Goal: Find contact information: Find contact information

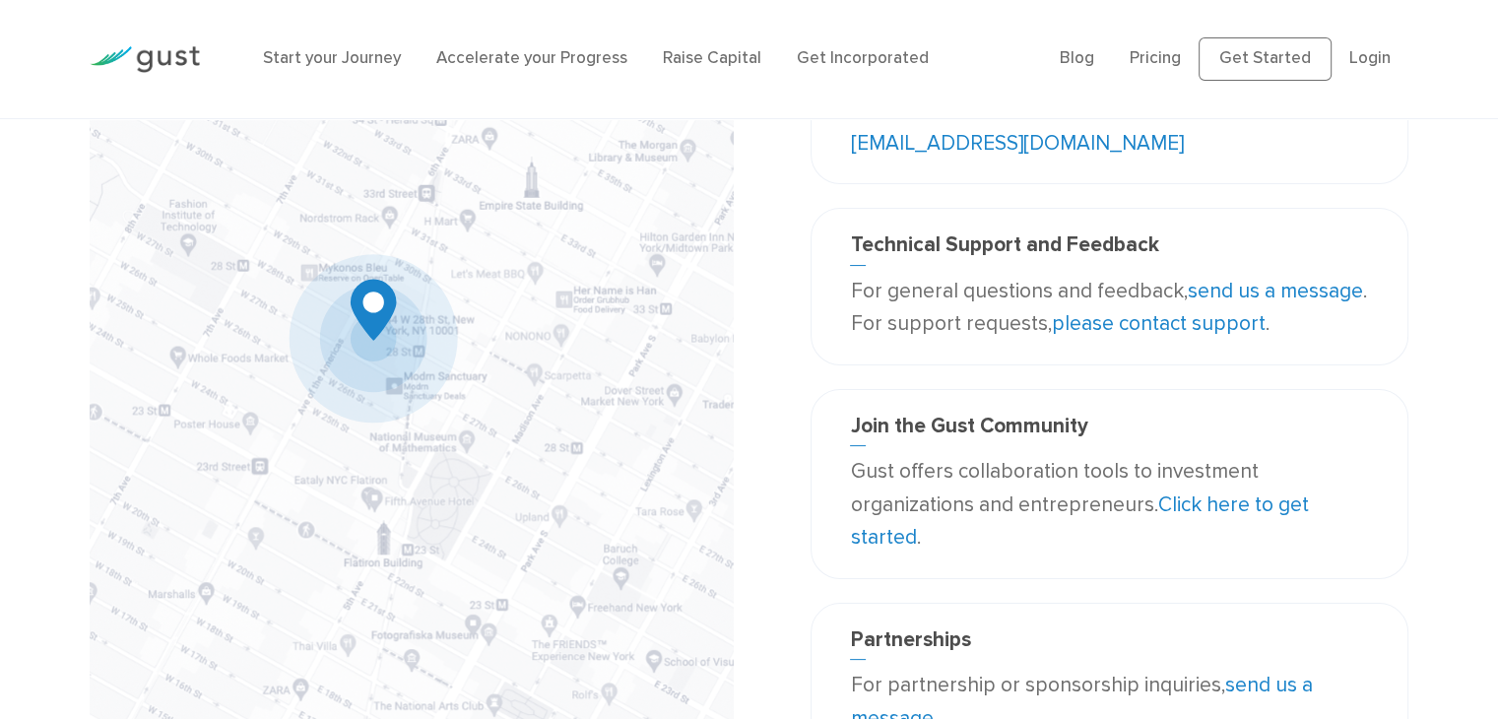
scroll to position [204, 0]
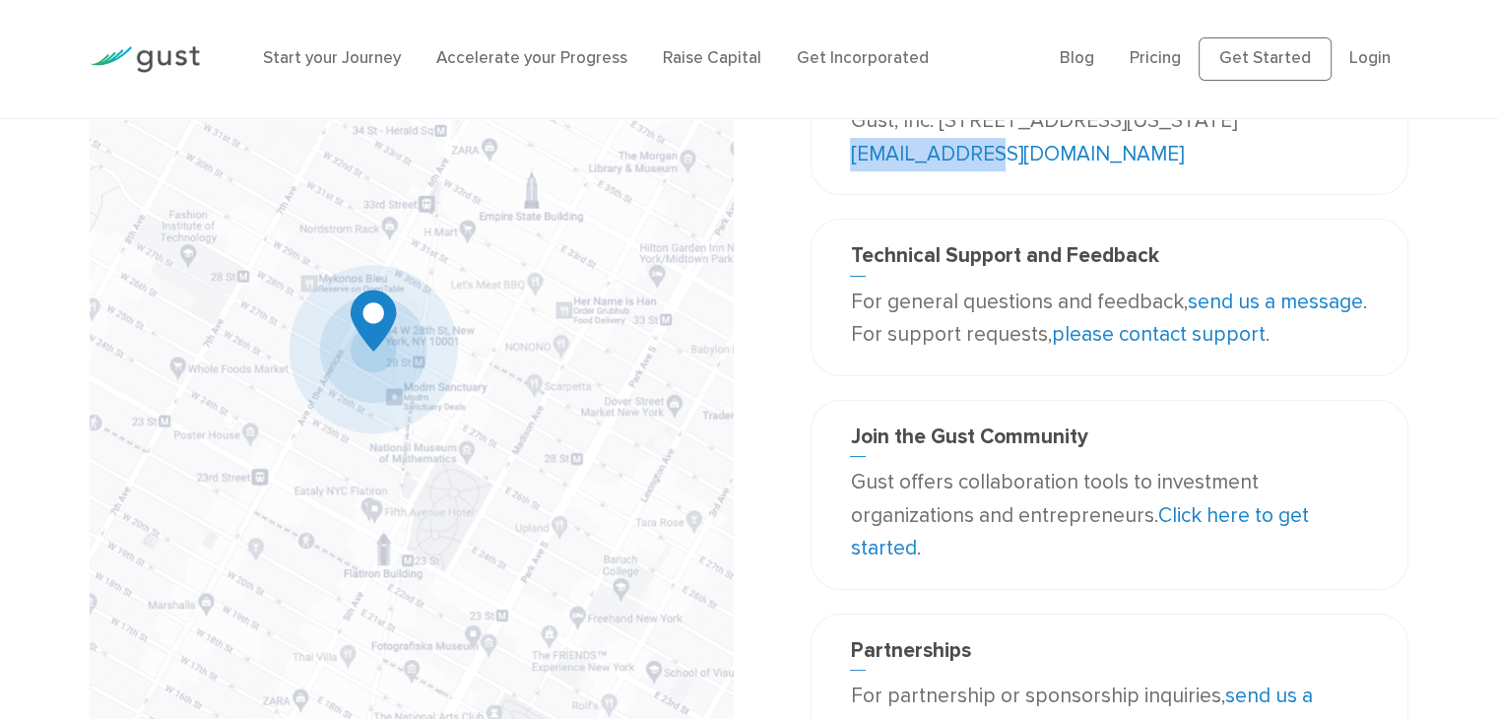
drag, startPoint x: 950, startPoint y: 149, endPoint x: 1107, endPoint y: 148, distance: 157.6
click at [1107, 148] on p "Gust, Inc. 188 Grand Street Second Floor New York, NY 10013 USA info@gust.com" at bounding box center [1109, 137] width 518 height 66
copy link "info@gust.com"
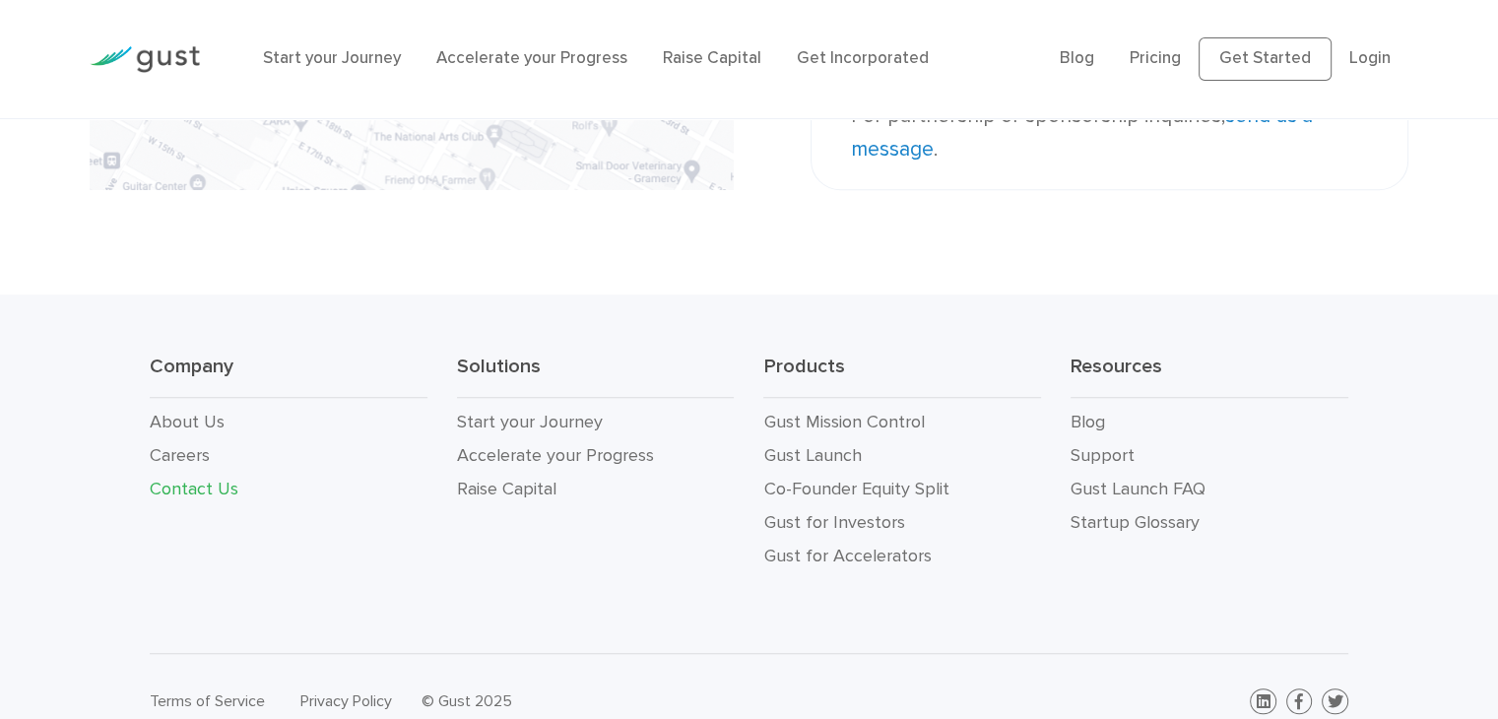
scroll to position [812, 0]
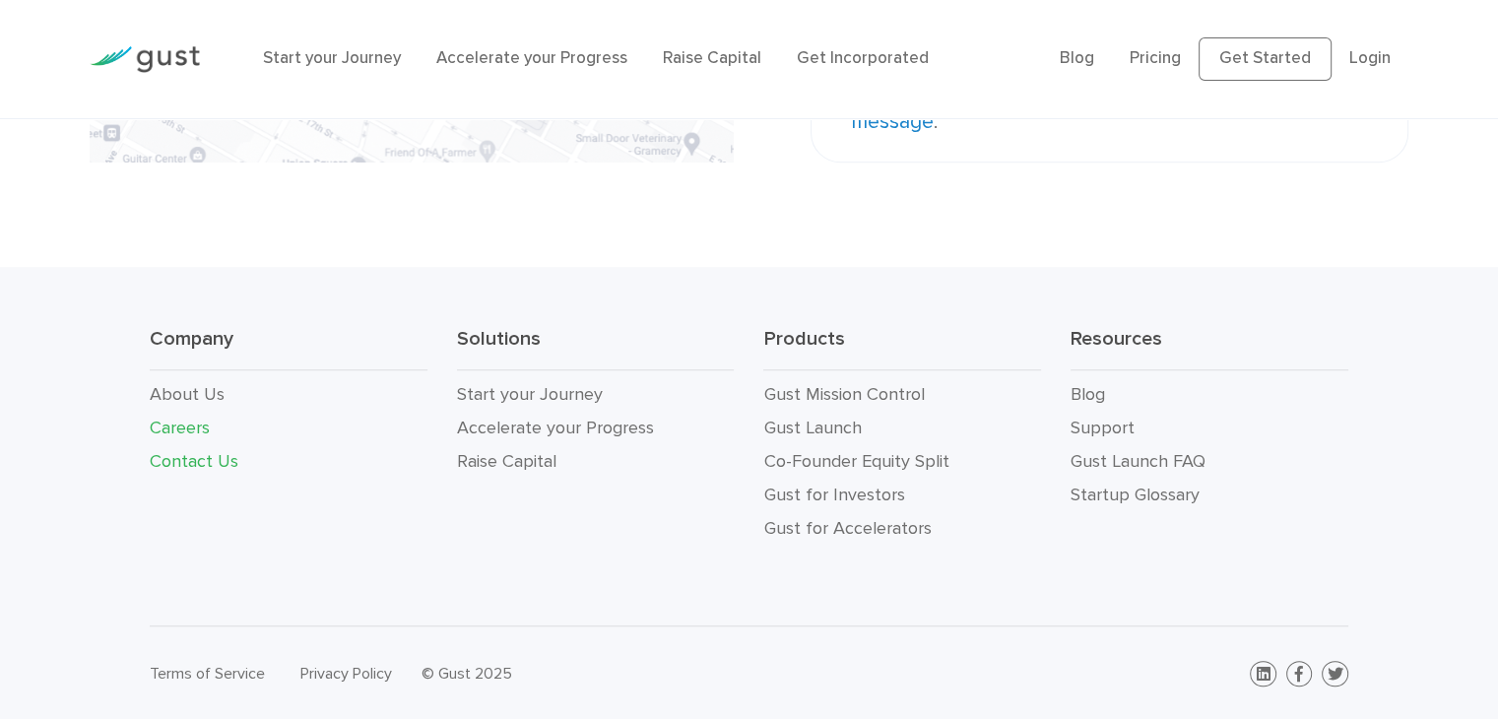
click at [183, 425] on link "Careers" at bounding box center [180, 428] width 60 height 21
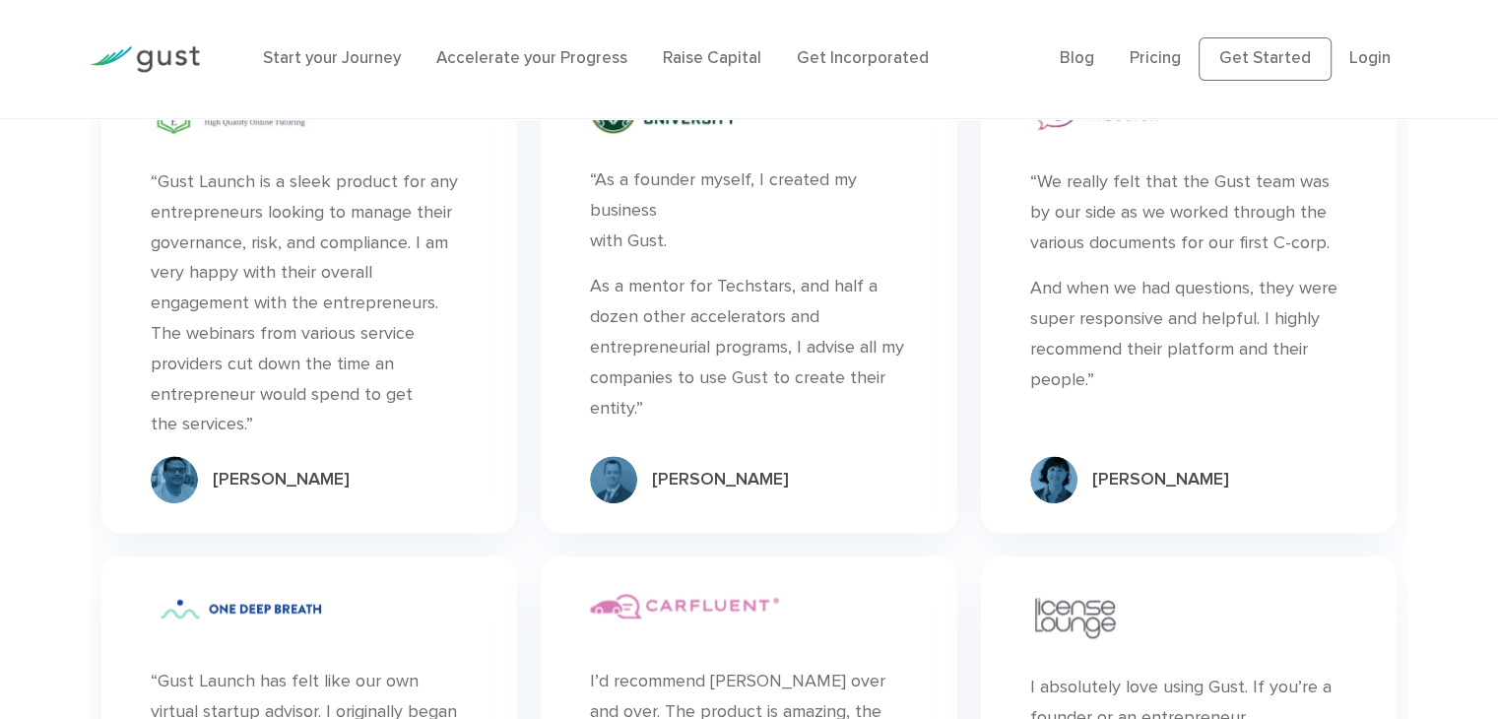
scroll to position [1726, 0]
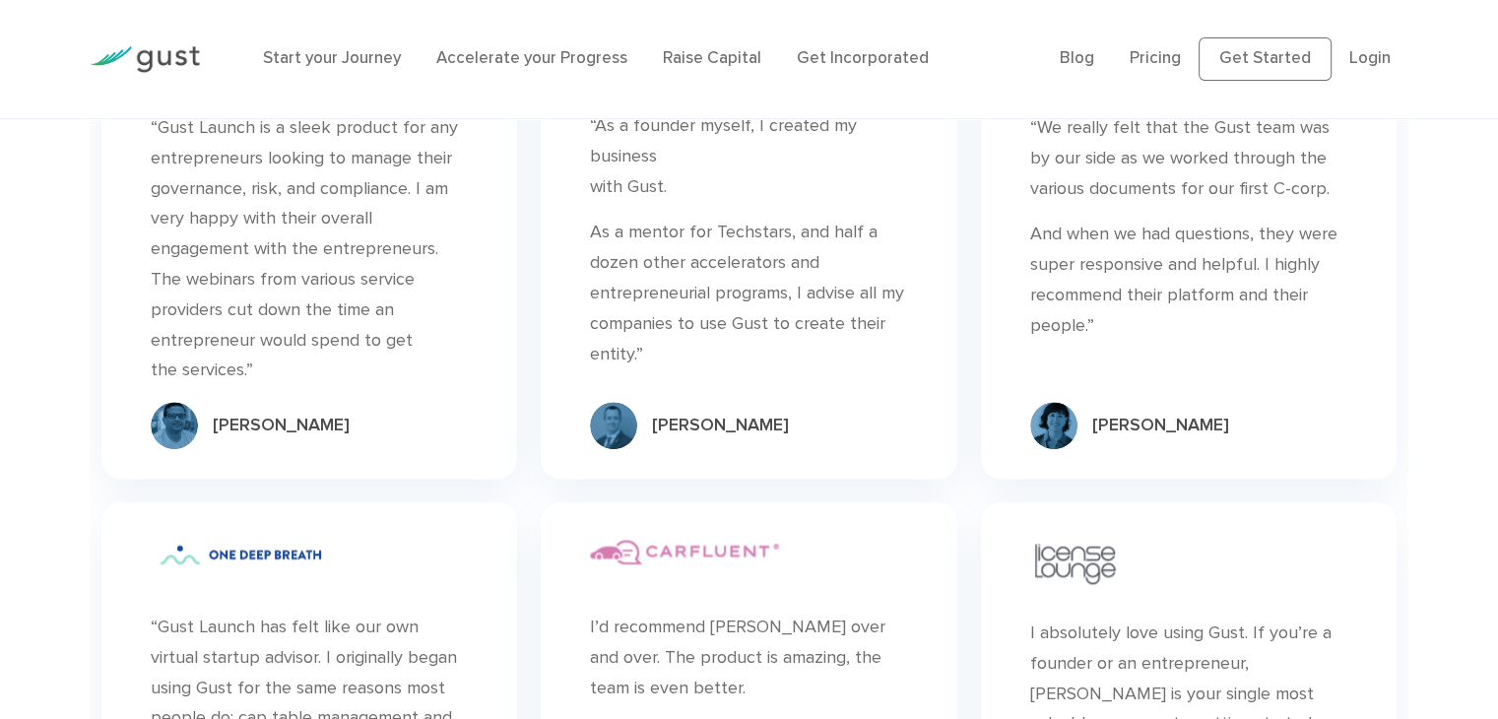
drag, startPoint x: 1502, startPoint y: 90, endPoint x: 1487, endPoint y: 323, distance: 233.9
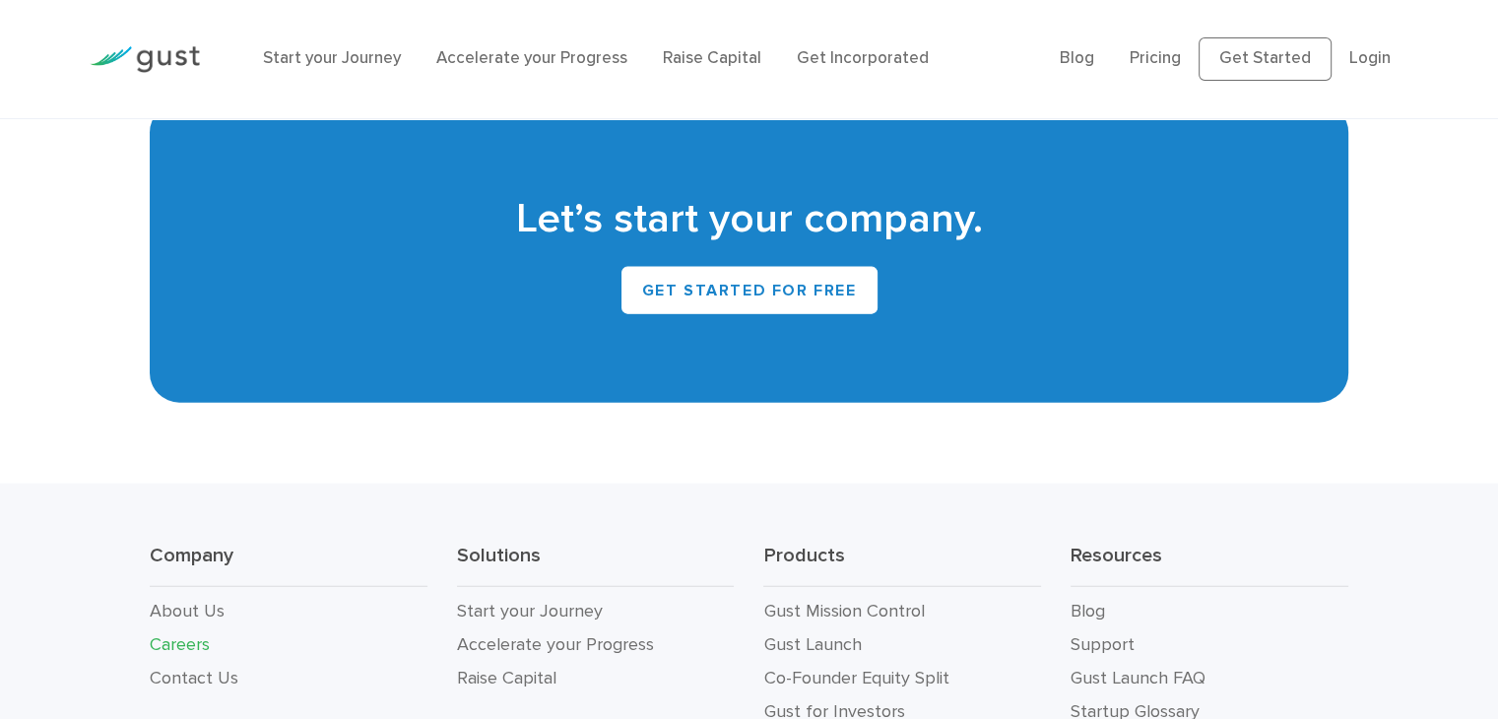
scroll to position [4555, 0]
